Goal: Task Accomplishment & Management: Use online tool/utility

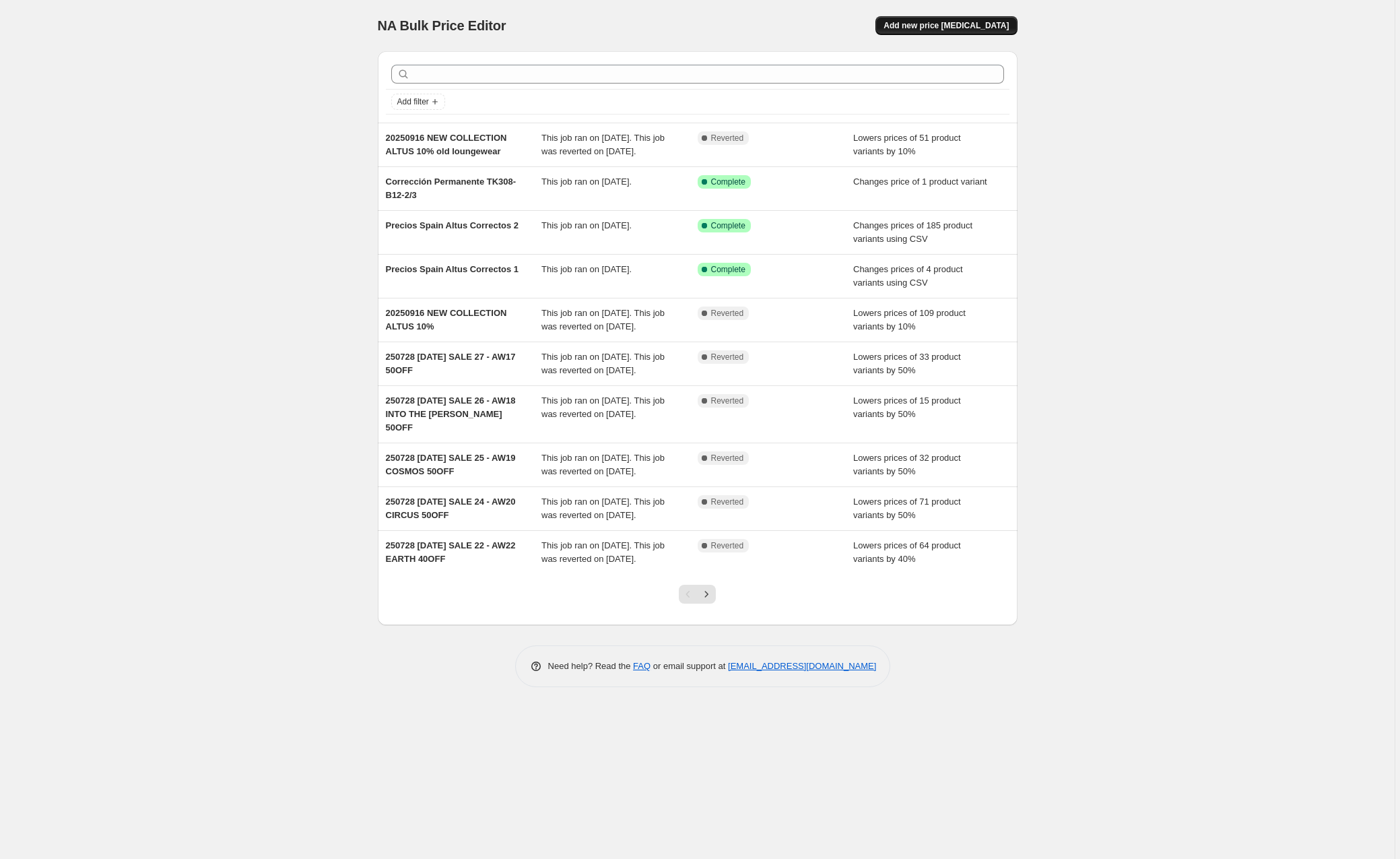
click at [967, 24] on span "Add new price [MEDICAL_DATA]" at bounding box center [946, 25] width 126 height 10
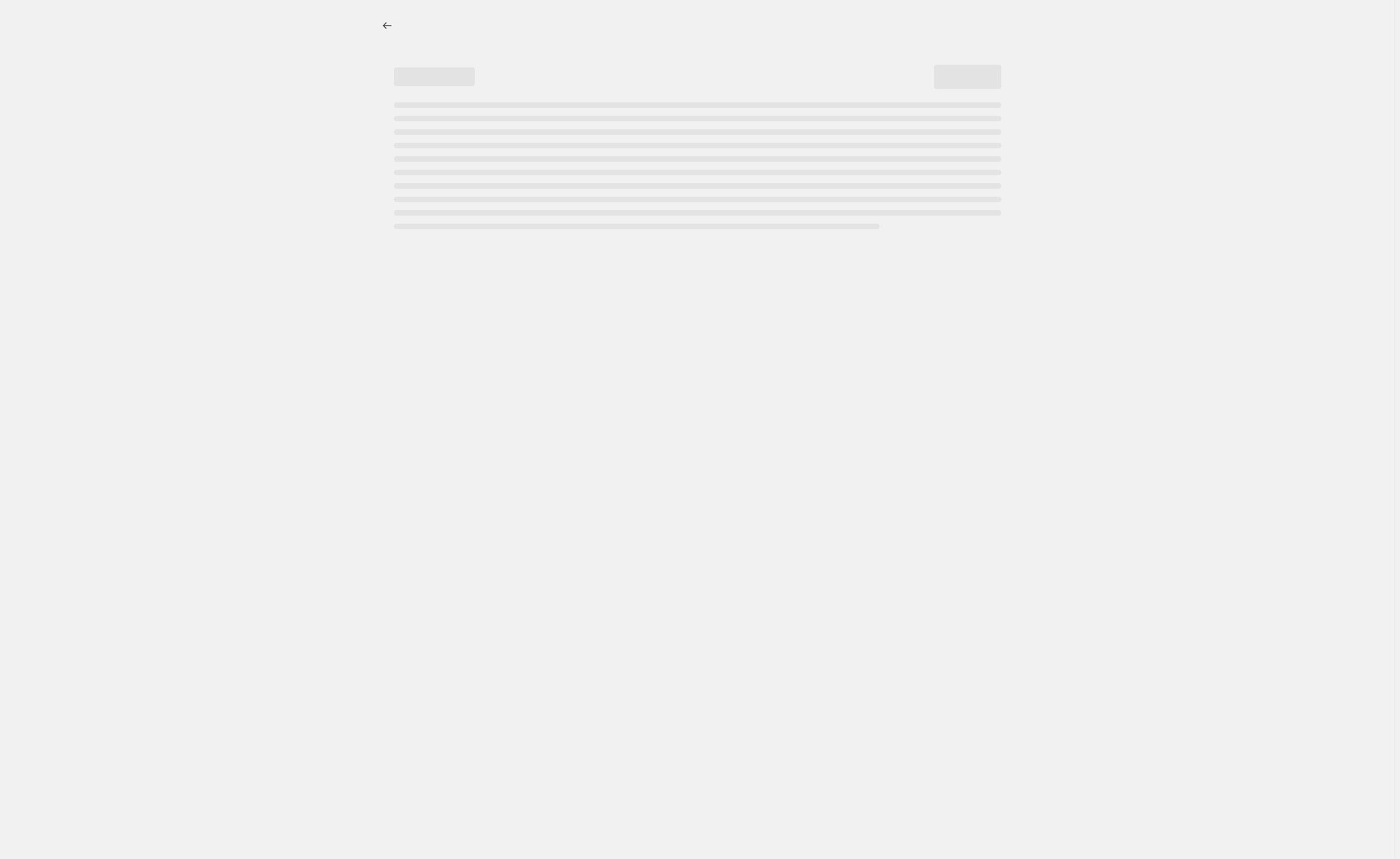
select select "percentage"
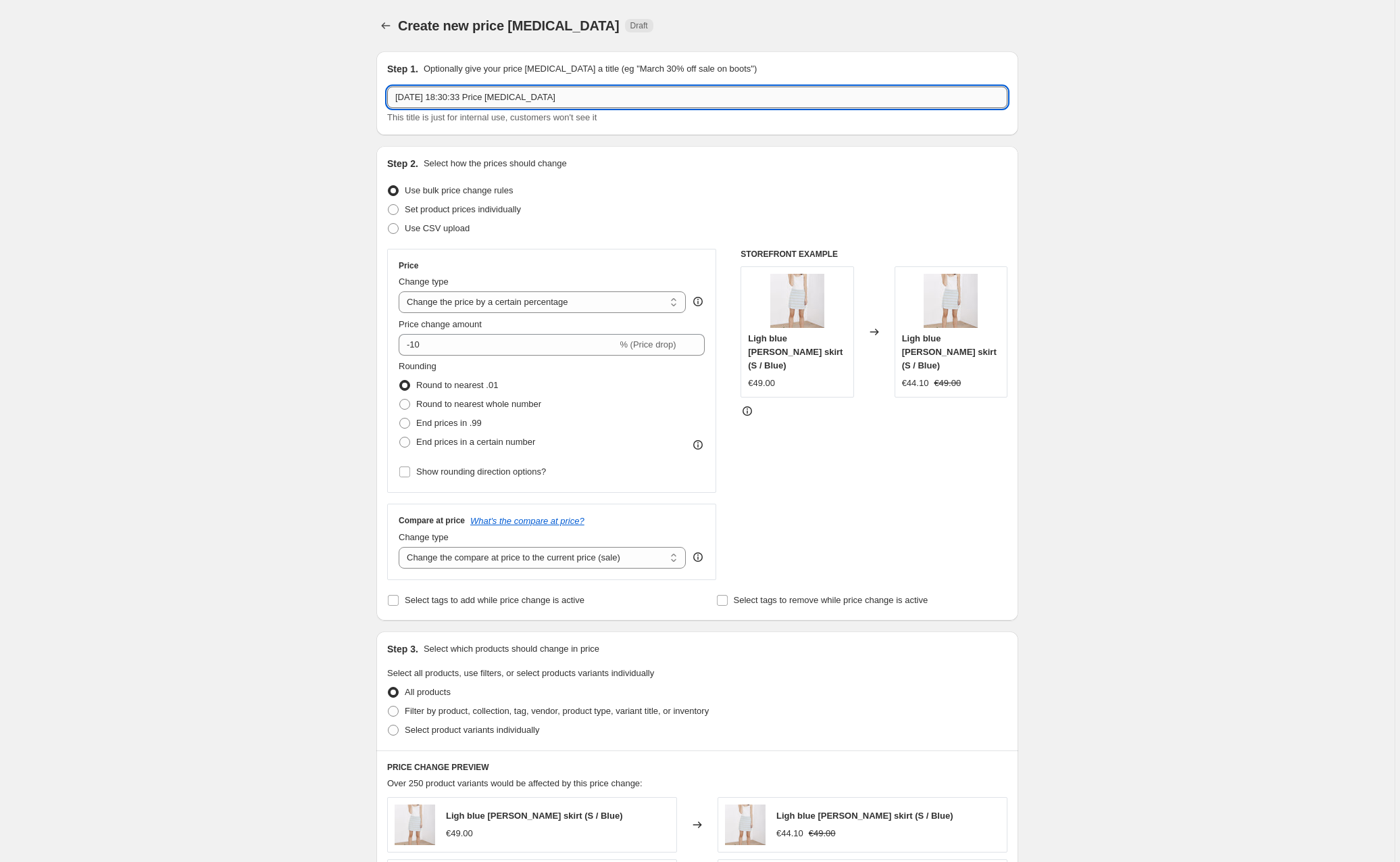
click at [481, 94] on input "[DATE] 18:30:33 Price [MEDICAL_DATA]" at bounding box center [697, 97] width 620 height 22
paste input "GK01-01-2-3"
type input "GK01-01-2-3 cambio test B2B [PERSON_NAME]"
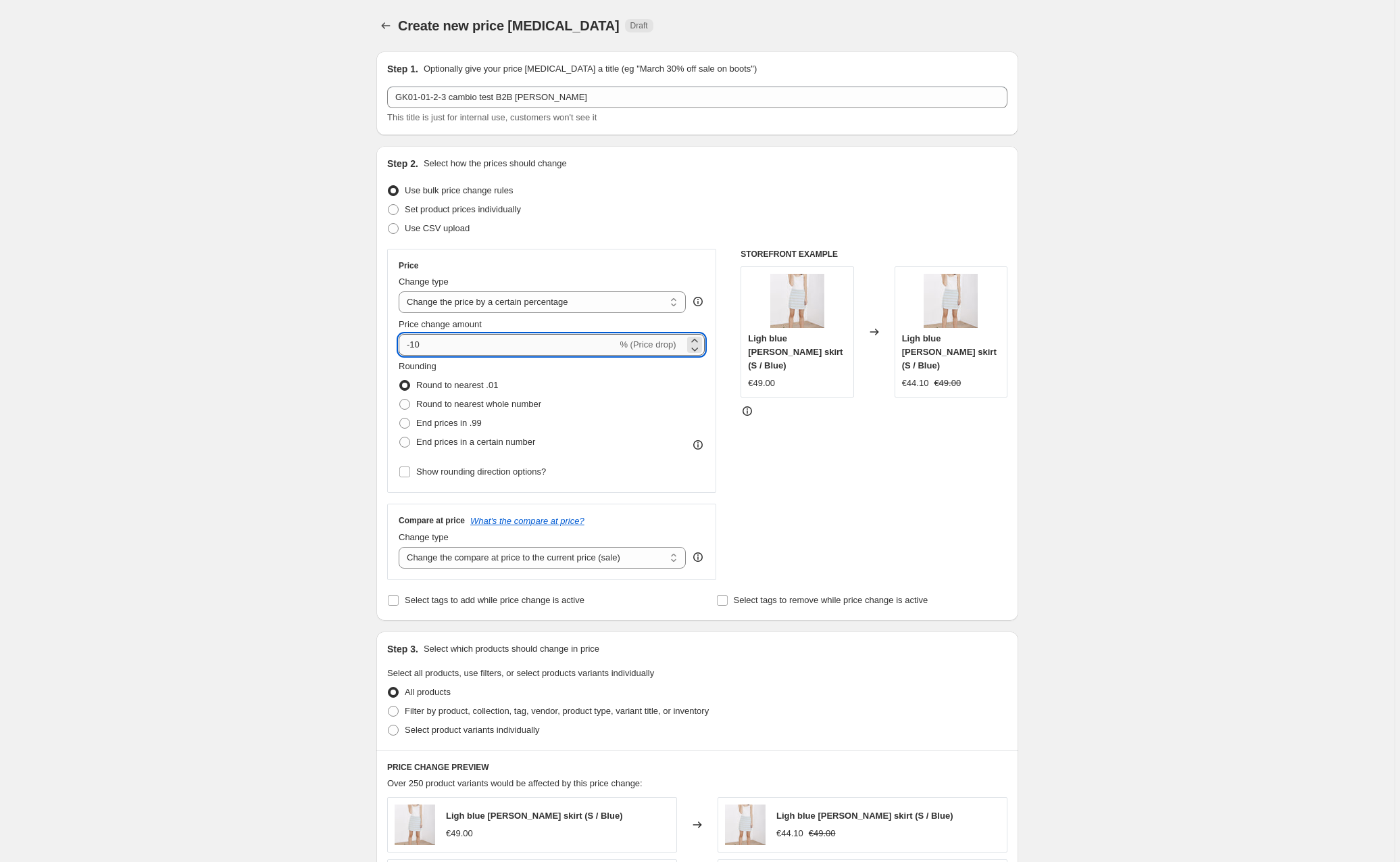
click at [446, 347] on input "-10" at bounding box center [508, 344] width 218 height 22
click at [418, 347] on input "-10" at bounding box center [508, 344] width 218 height 22
type input "-40"
click at [323, 444] on div "Create new price [MEDICAL_DATA]. This page is ready Create new price [MEDICAL_D…" at bounding box center [697, 713] width 1395 height 1427
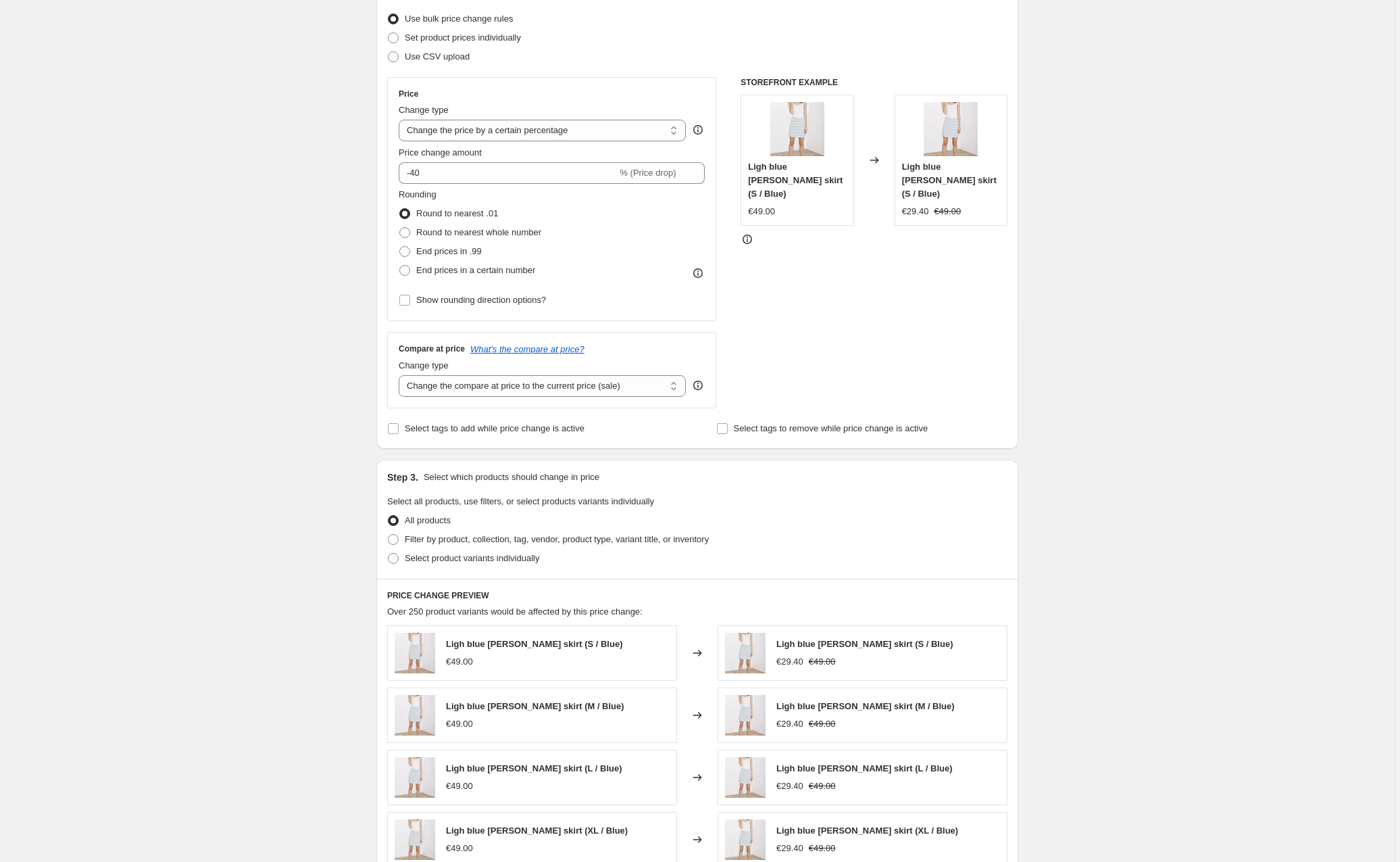
scroll to position [177, 0]
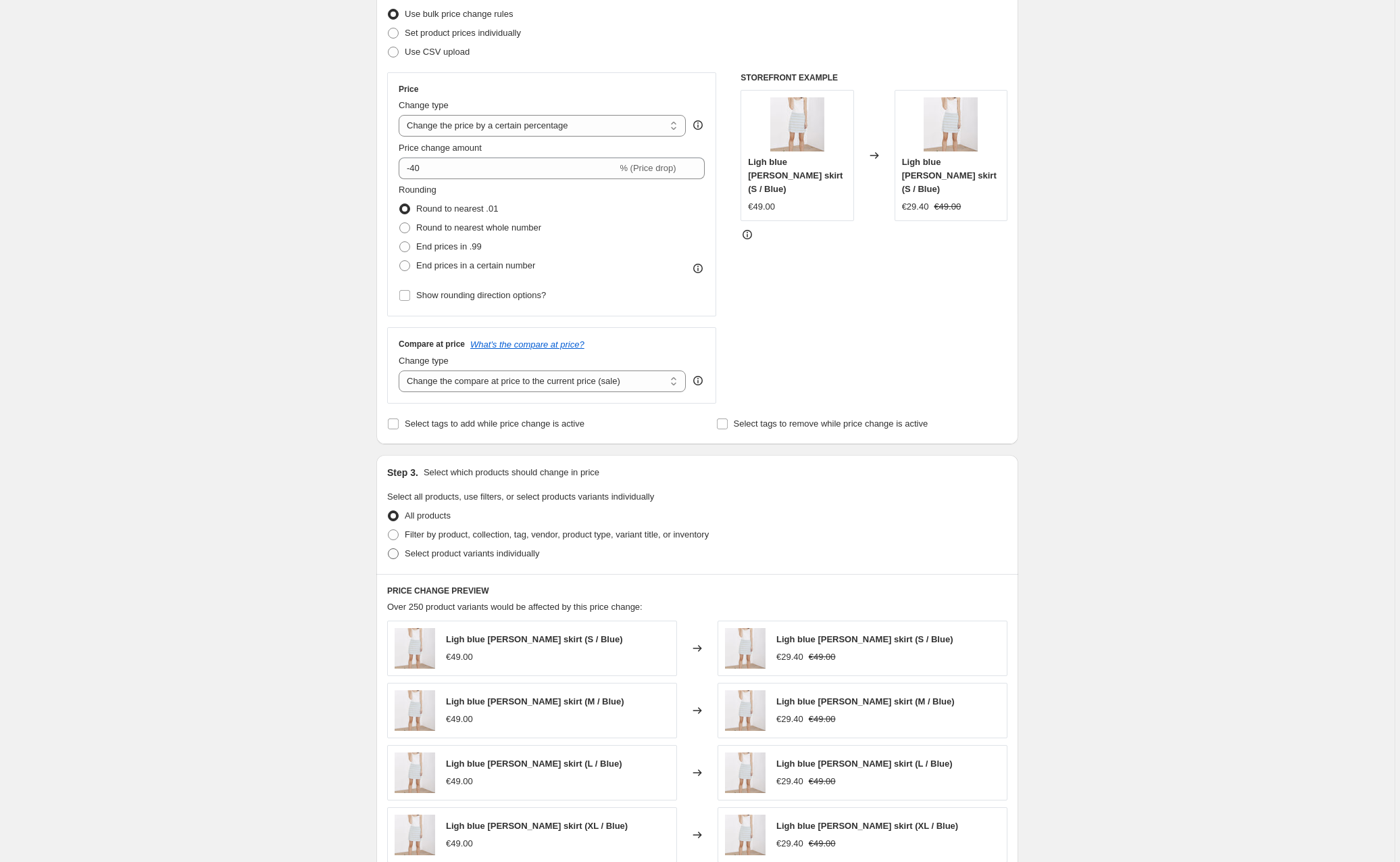
click at [396, 553] on span at bounding box center [393, 553] width 10 height 10
click at [389, 549] on input "Select product variants individually" at bounding box center [388, 548] width 1 height 1
radio input "true"
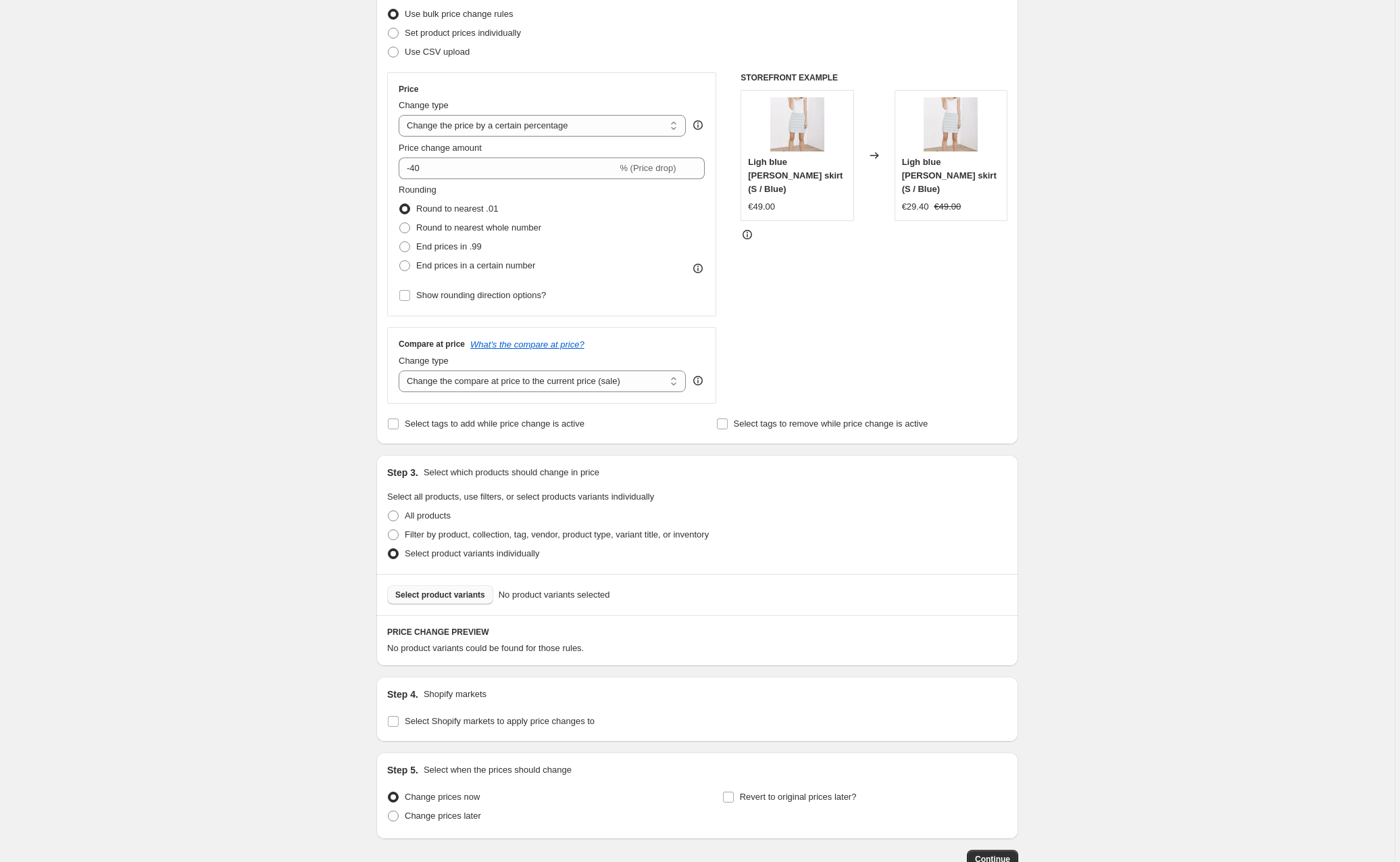
click at [442, 596] on span "Select product variants" at bounding box center [440, 595] width 90 height 10
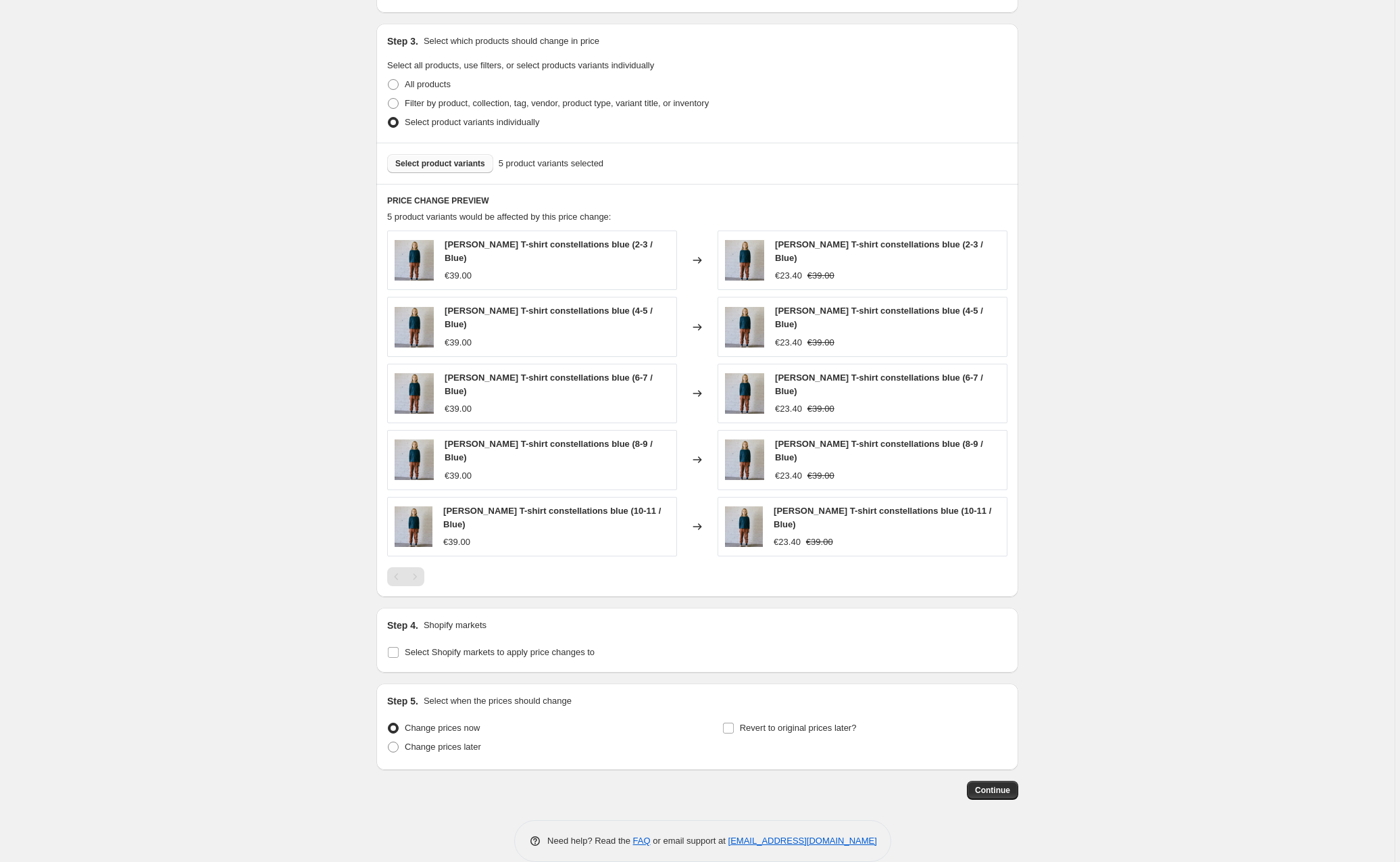
scroll to position [606, 0]
click at [393, 648] on input "Select Shopify markets to apply price changes to" at bounding box center [393, 653] width 10 height 10
checkbox input "true"
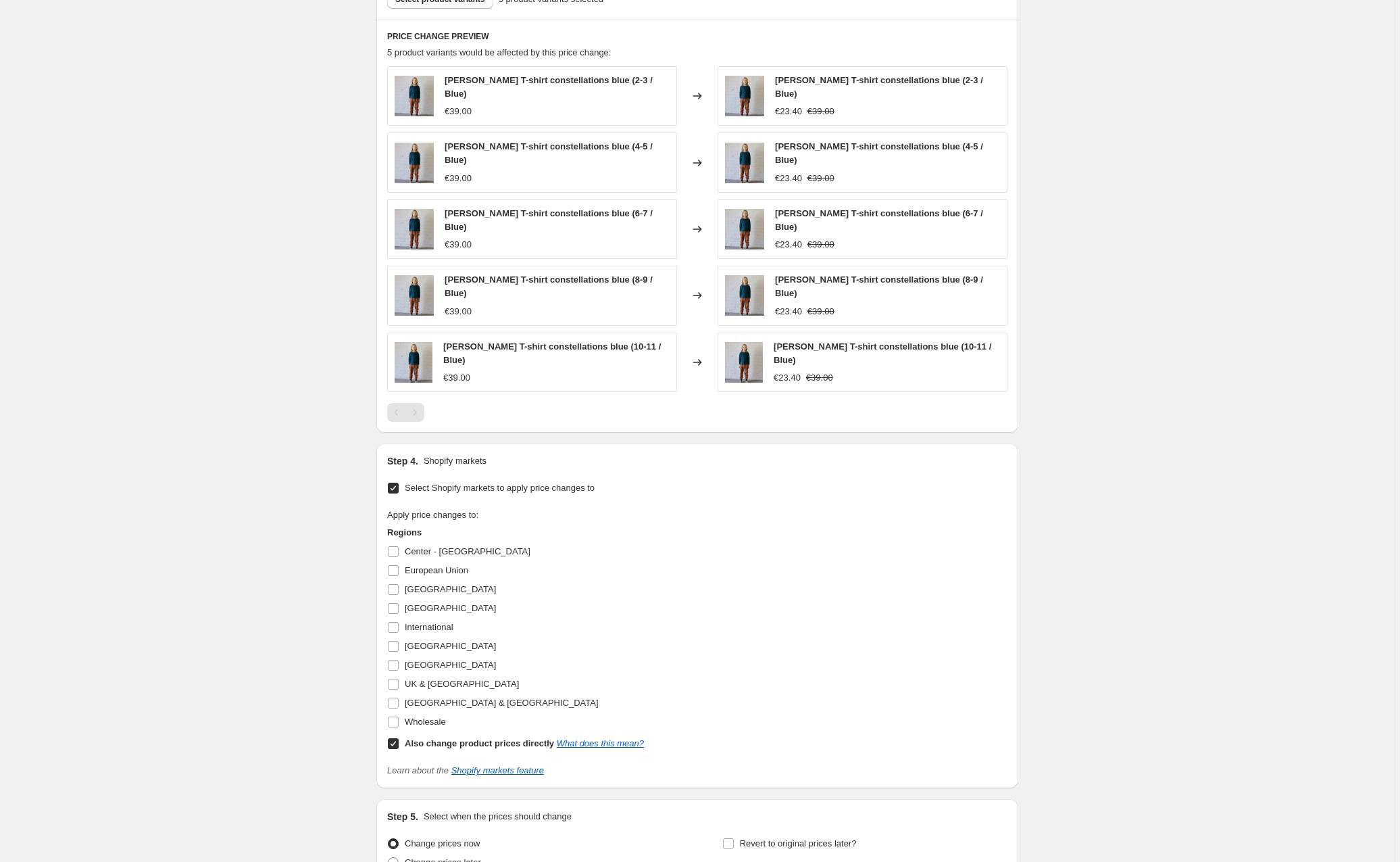
scroll to position [826, 0]
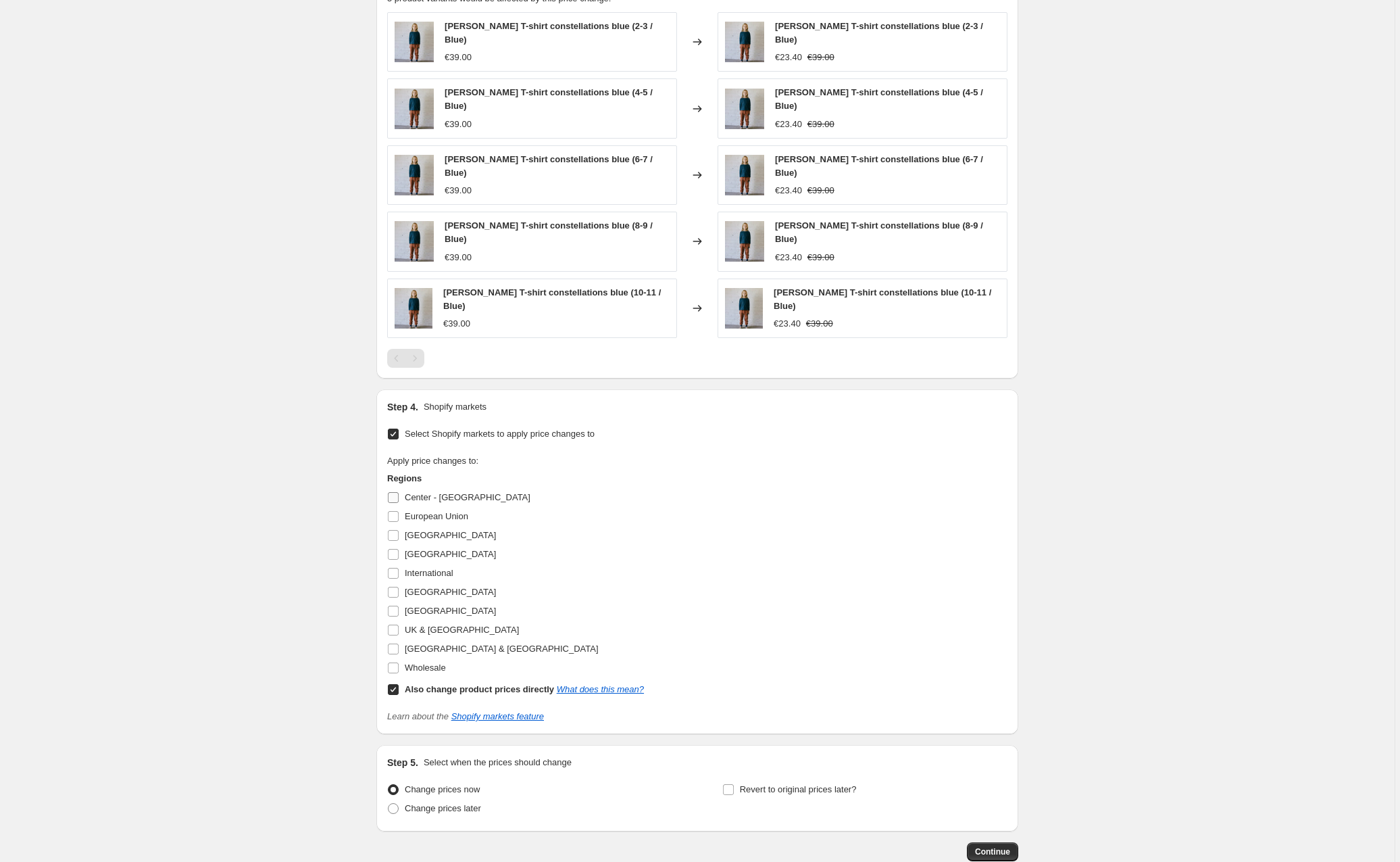
click at [396, 492] on input "Center - [GEOGRAPHIC_DATA]" at bounding box center [393, 498] width 10 height 10
checkbox input "true"
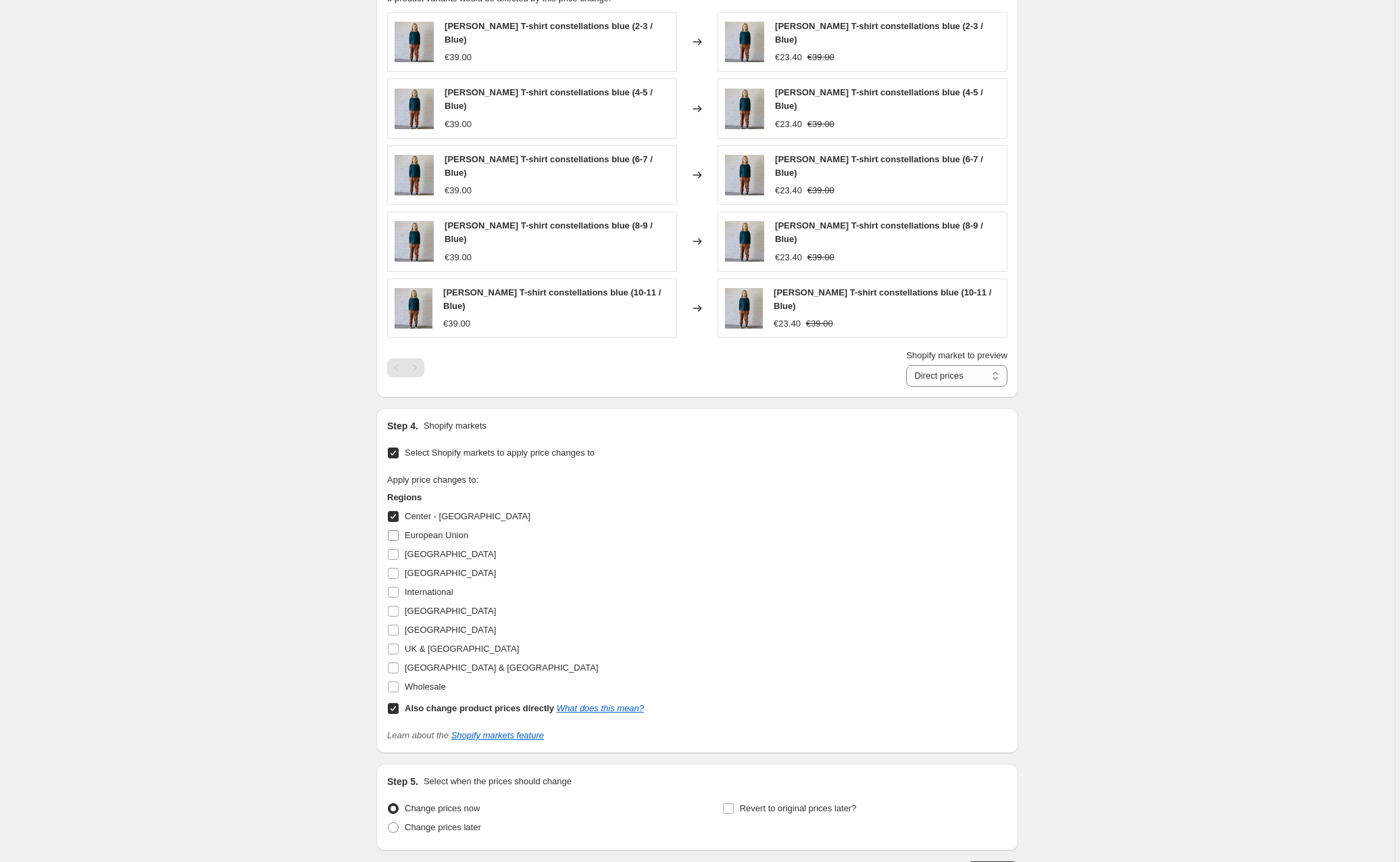
click at [397, 530] on input "European Union" at bounding box center [393, 535] width 10 height 10
checkbox input "true"
click at [397, 549] on input "[GEOGRAPHIC_DATA]" at bounding box center [393, 554] width 10 height 10
checkbox input "true"
click at [397, 568] on input "[GEOGRAPHIC_DATA]" at bounding box center [393, 573] width 10 height 10
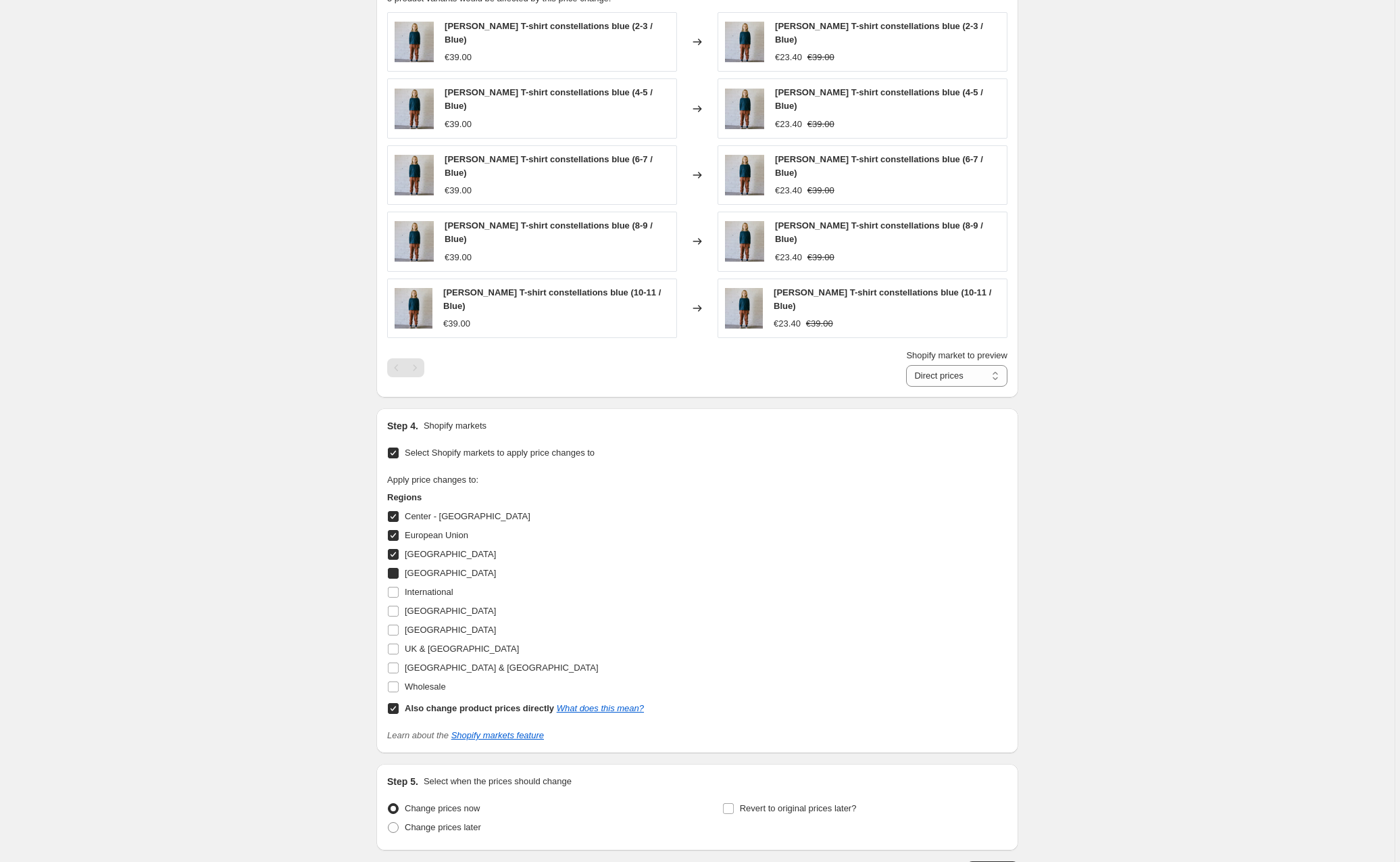
checkbox input "true"
click at [396, 587] on input "International" at bounding box center [393, 592] width 10 height 10
checkbox input "true"
click at [396, 605] on input "[GEOGRAPHIC_DATA]" at bounding box center [393, 611] width 10 height 10
checkbox input "true"
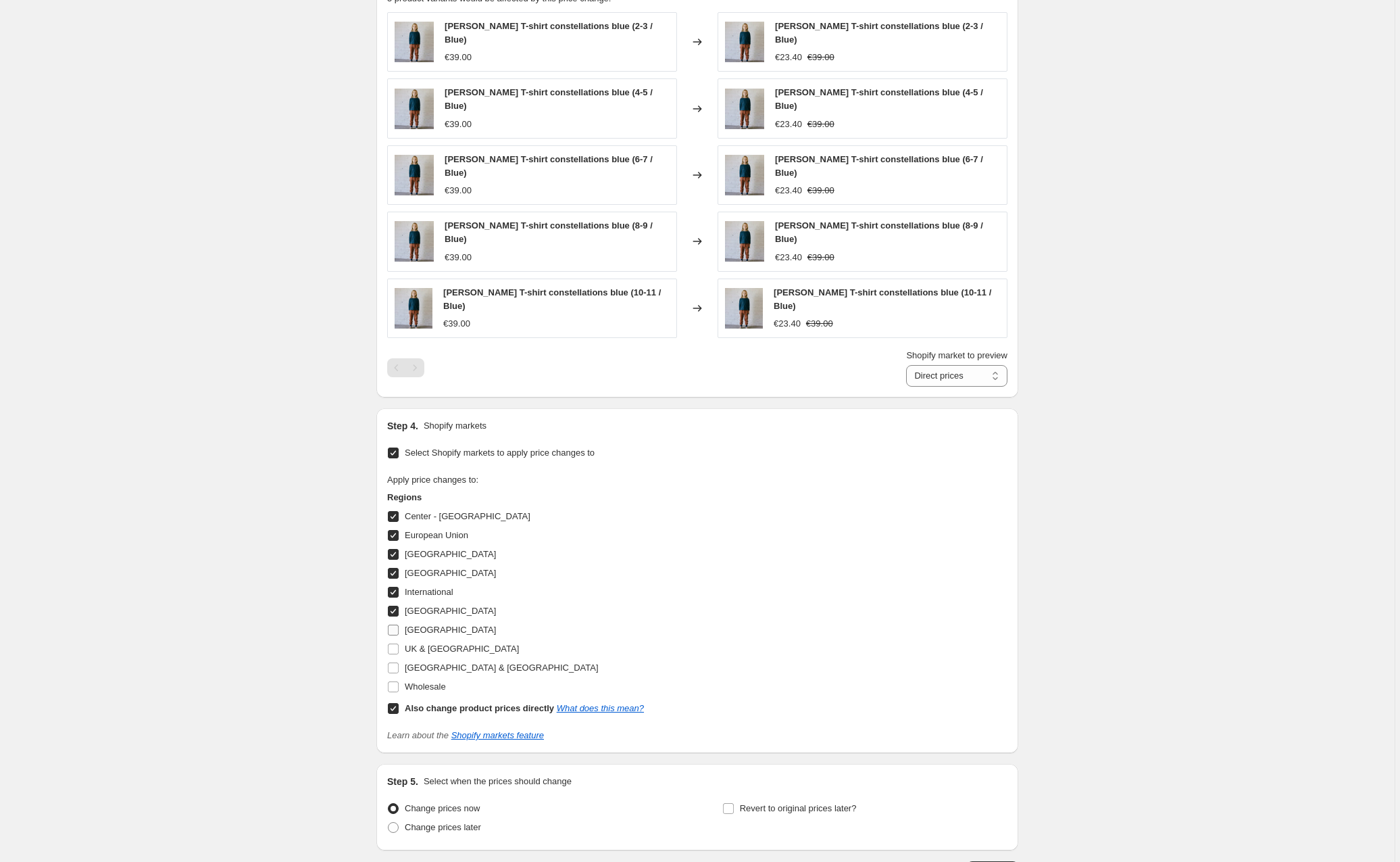
click at [396, 625] on input "[GEOGRAPHIC_DATA]" at bounding box center [393, 630] width 10 height 10
checkbox input "true"
click at [396, 644] on input "UK & [GEOGRAPHIC_DATA]" at bounding box center [393, 649] width 10 height 10
checkbox input "true"
click at [396, 663] on input "[GEOGRAPHIC_DATA] & [GEOGRAPHIC_DATA]" at bounding box center [393, 668] width 10 height 10
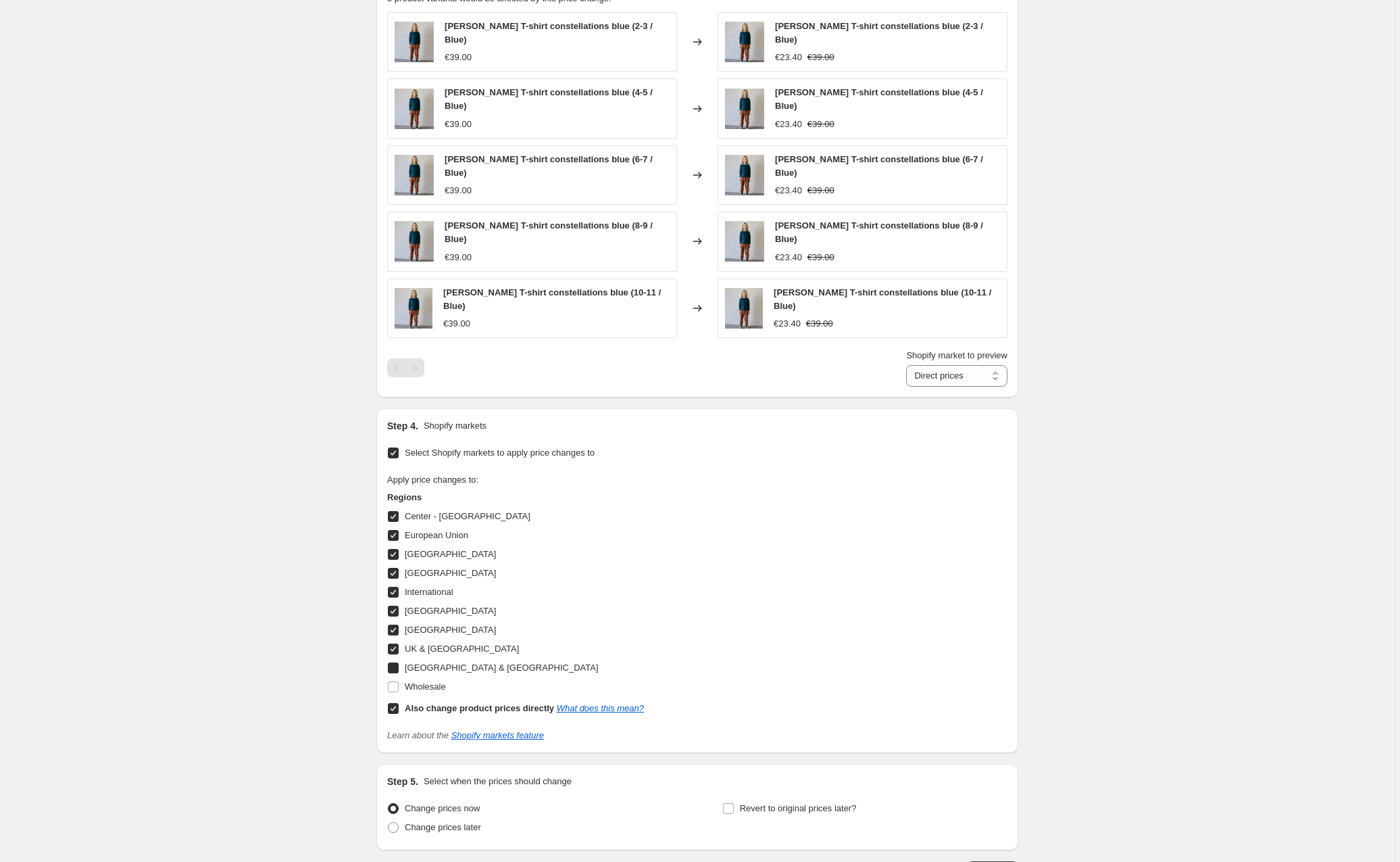
checkbox input "true"
click at [397, 681] on input "Wholesale" at bounding box center [393, 686] width 10 height 10
checkbox input "true"
click at [397, 703] on input "Also change product prices directly What does this mean?" at bounding box center [393, 708] width 10 height 10
checkbox input "false"
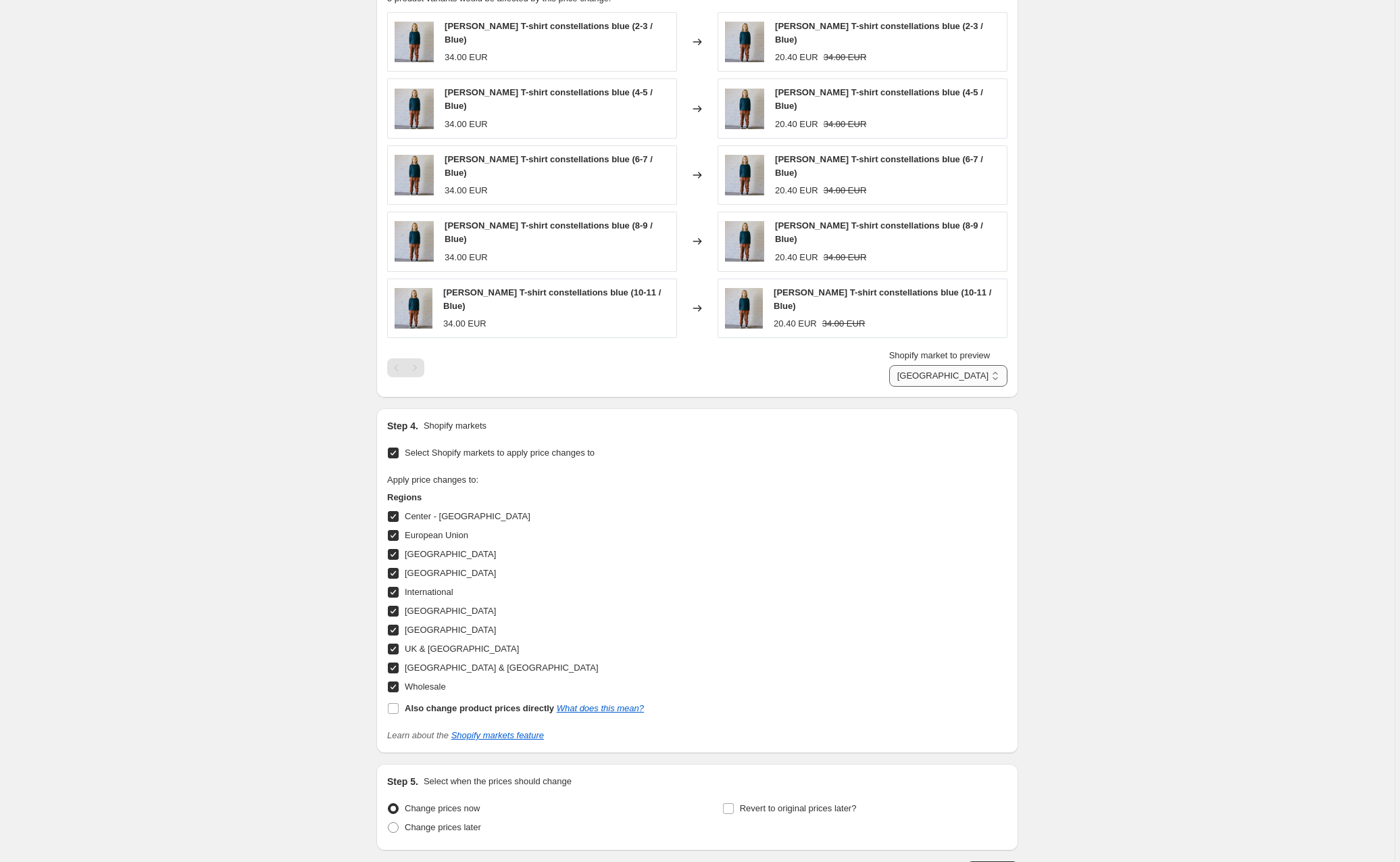
select select "58214744409"
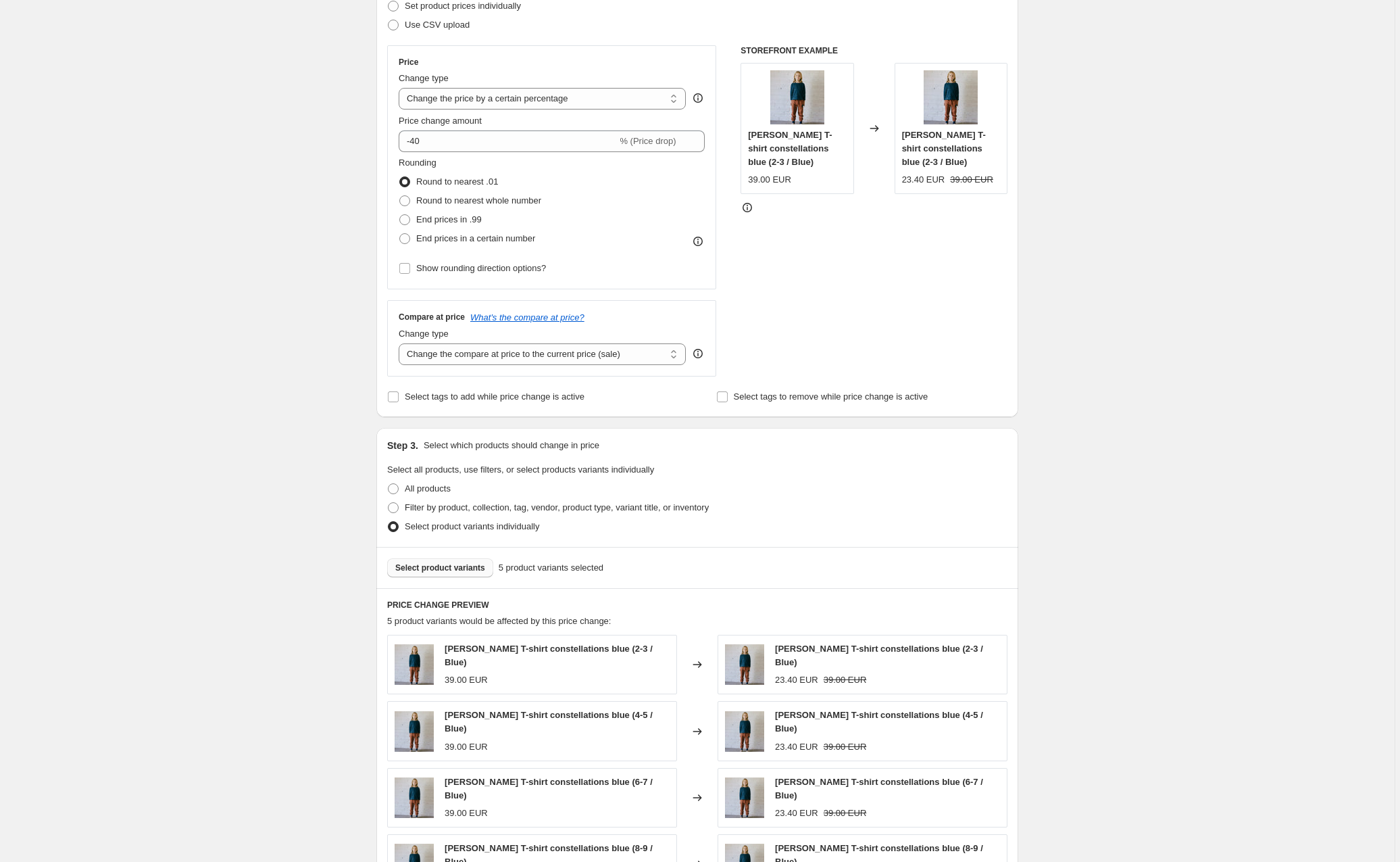
scroll to position [192, 0]
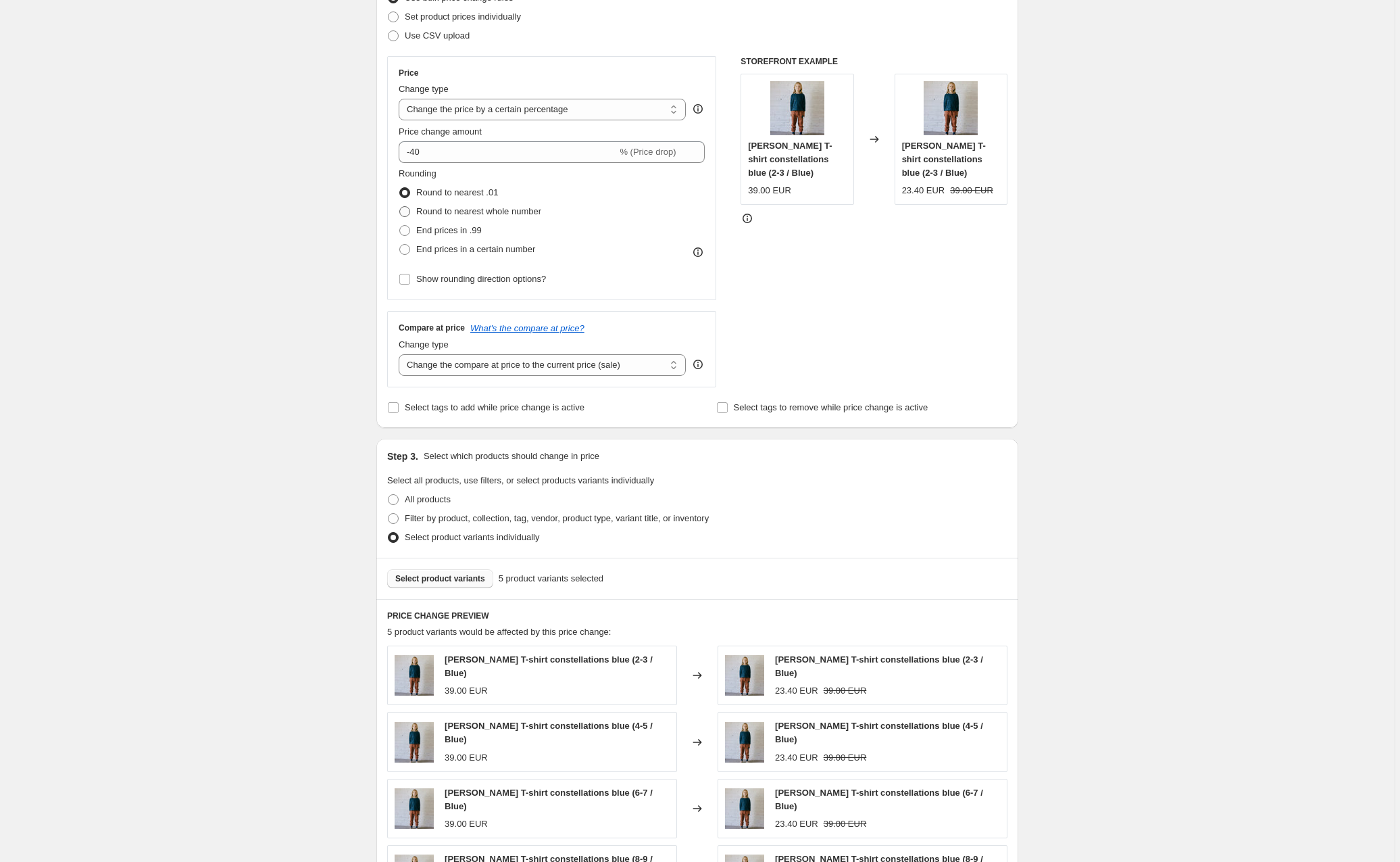
click at [403, 214] on span at bounding box center [404, 211] width 10 height 10
click at [400, 207] on input "Round to nearest whole number" at bounding box center [399, 206] width 1 height 1
radio input "true"
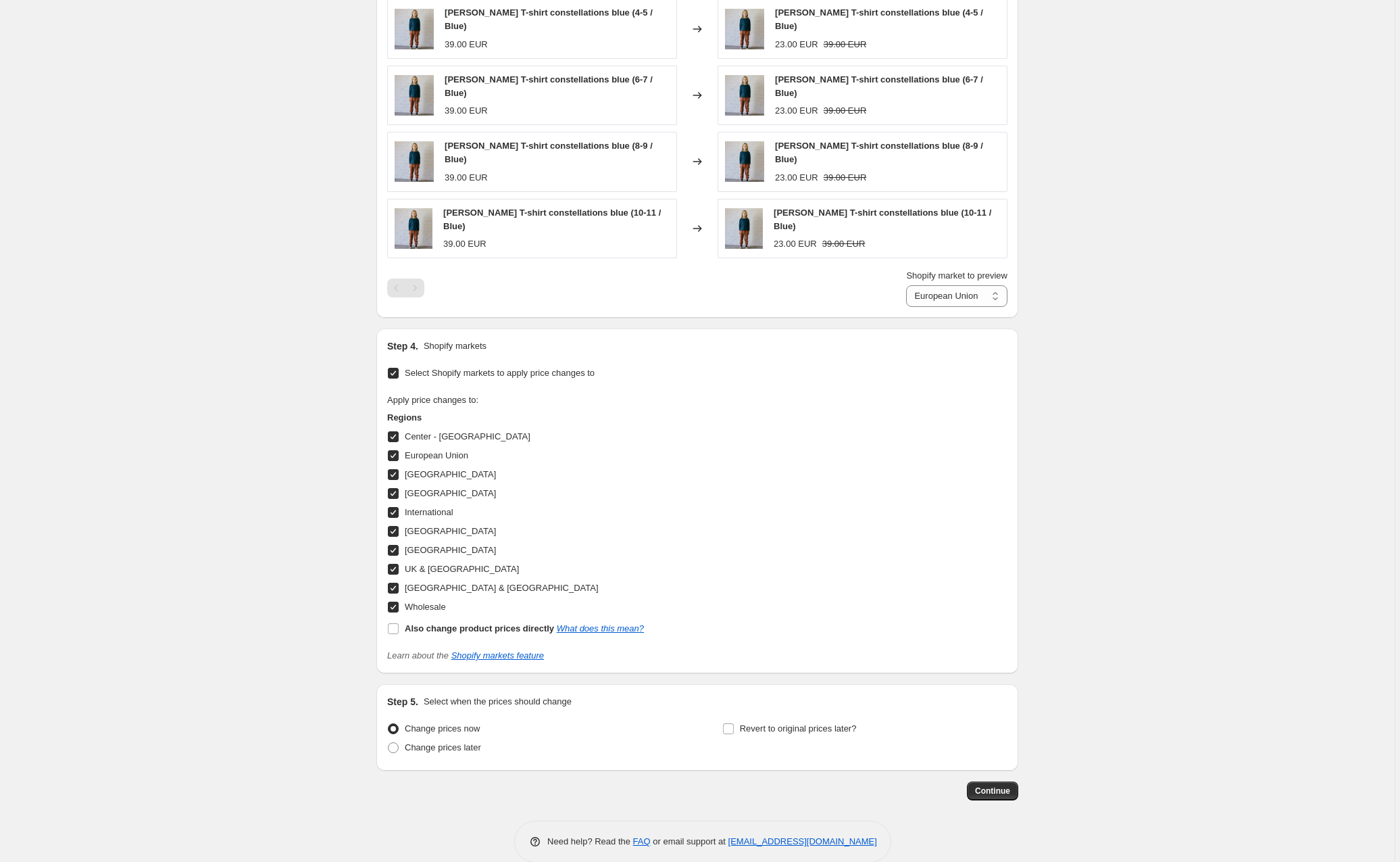
scroll to position [905, 0]
select select "58214711641"
click at [1002, 786] on span "Continue" at bounding box center [992, 792] width 35 height 10
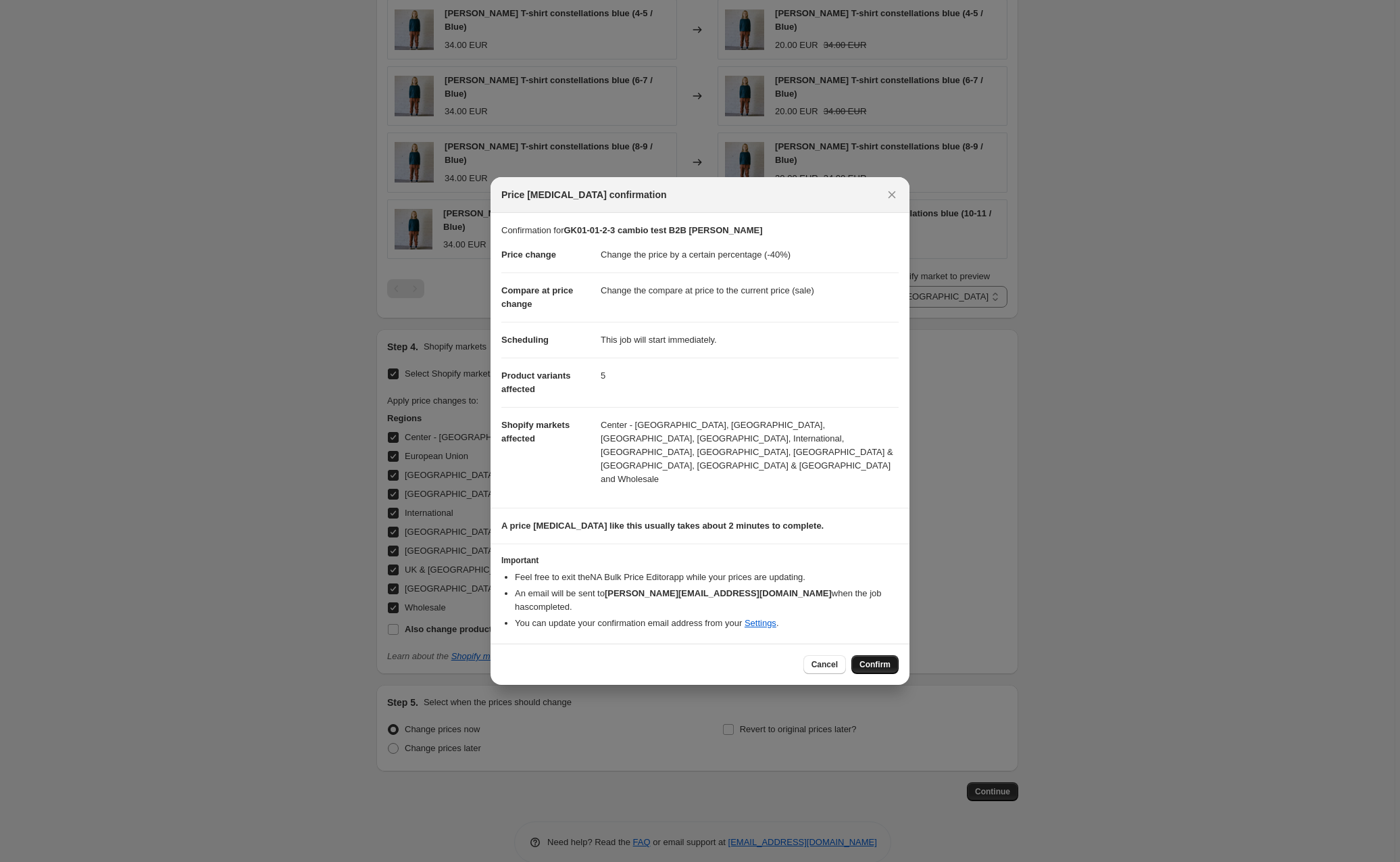
click at [876, 659] on span "Confirm" at bounding box center [876, 665] width 31 height 10
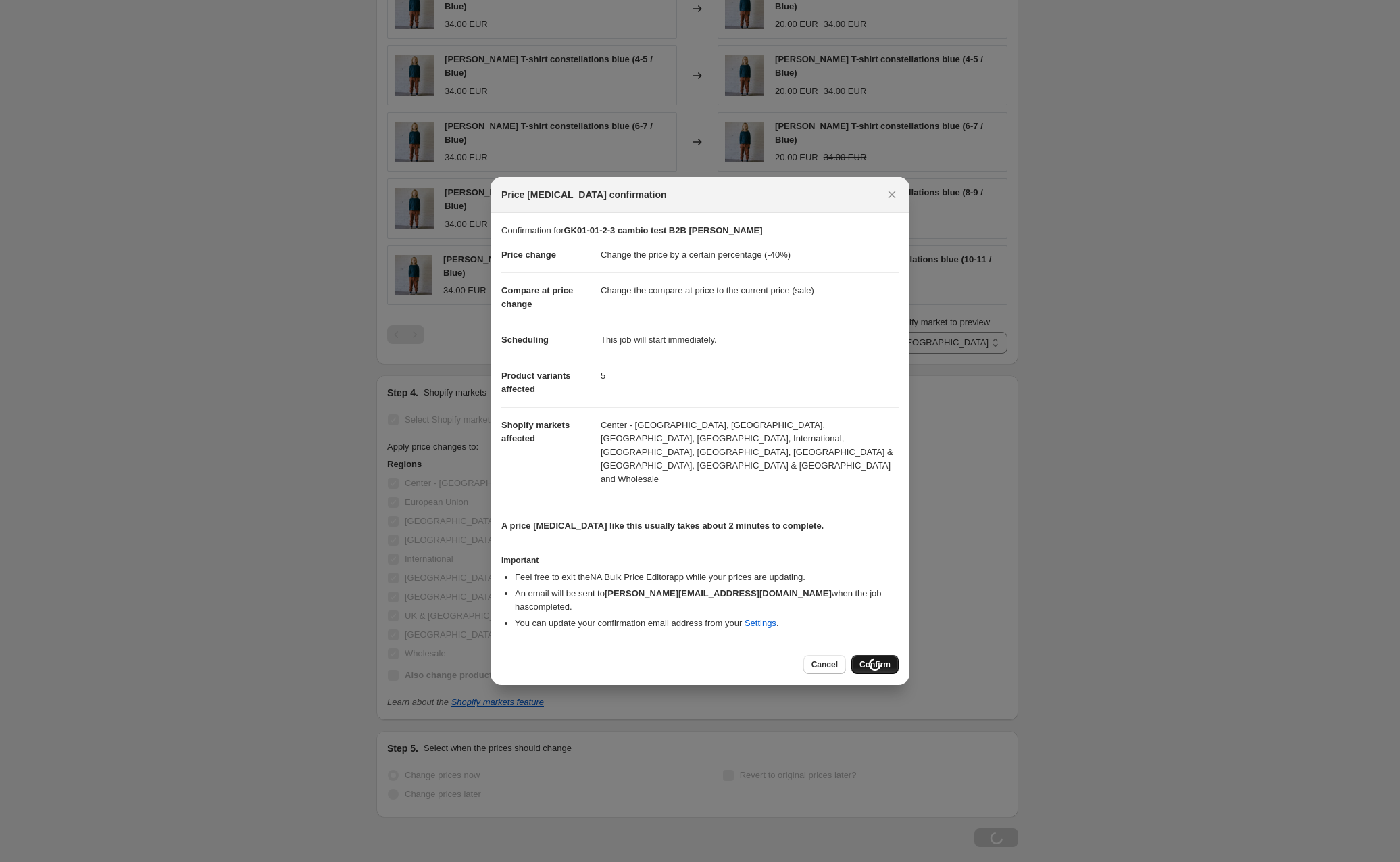
scroll to position [905, 0]
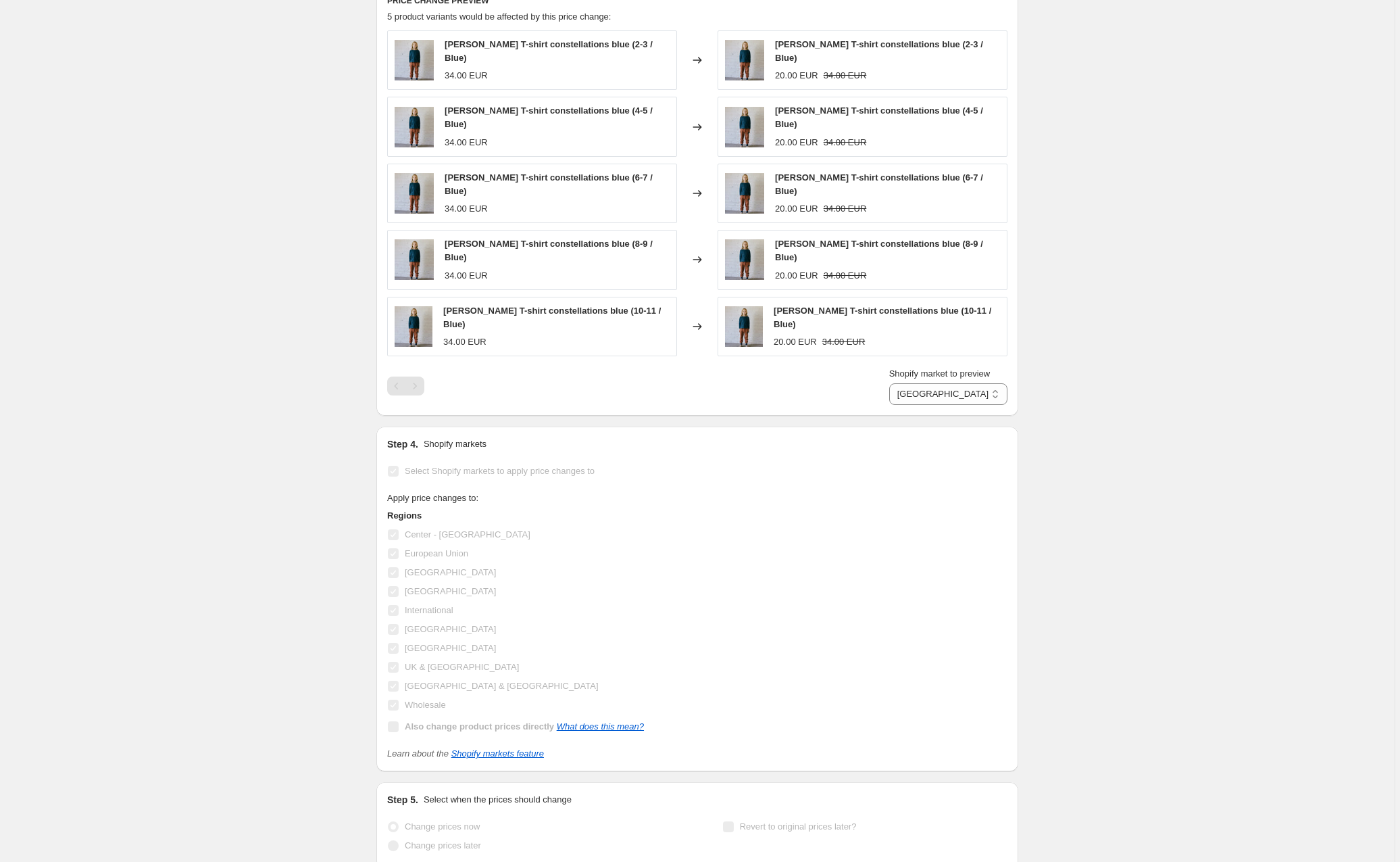
select select "percentage"
select select "58214711641"
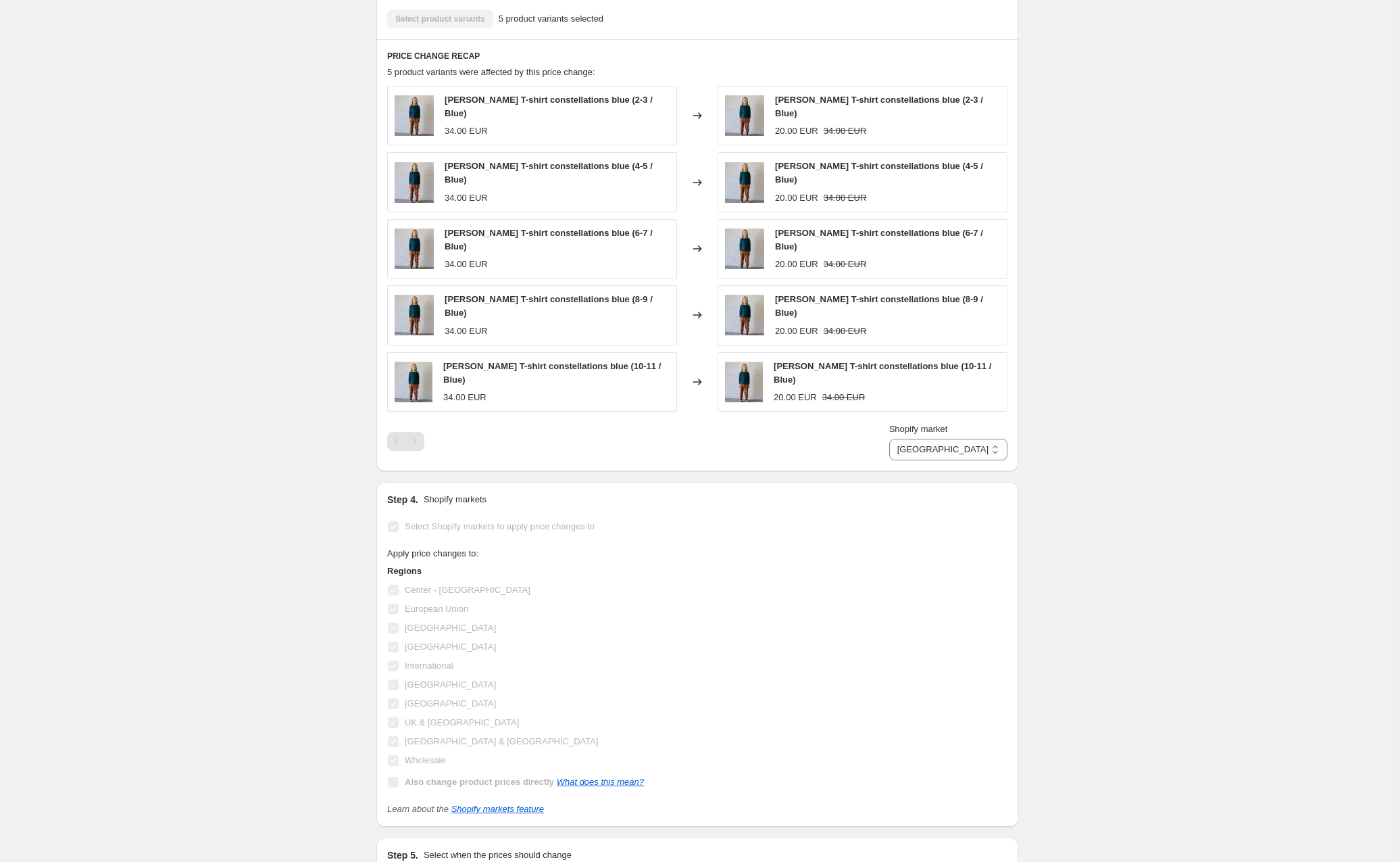
scroll to position [0, 0]
